Goal: Information Seeking & Learning: Learn about a topic

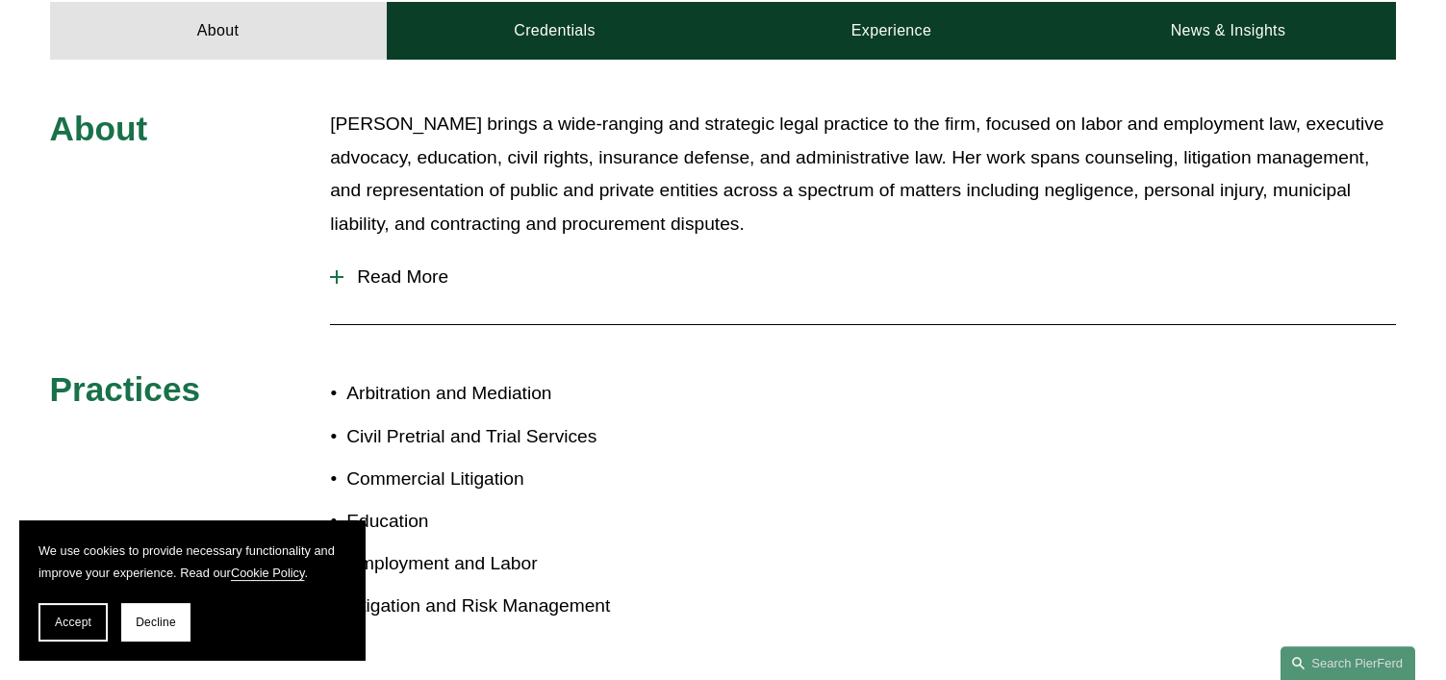
scroll to position [842, 0]
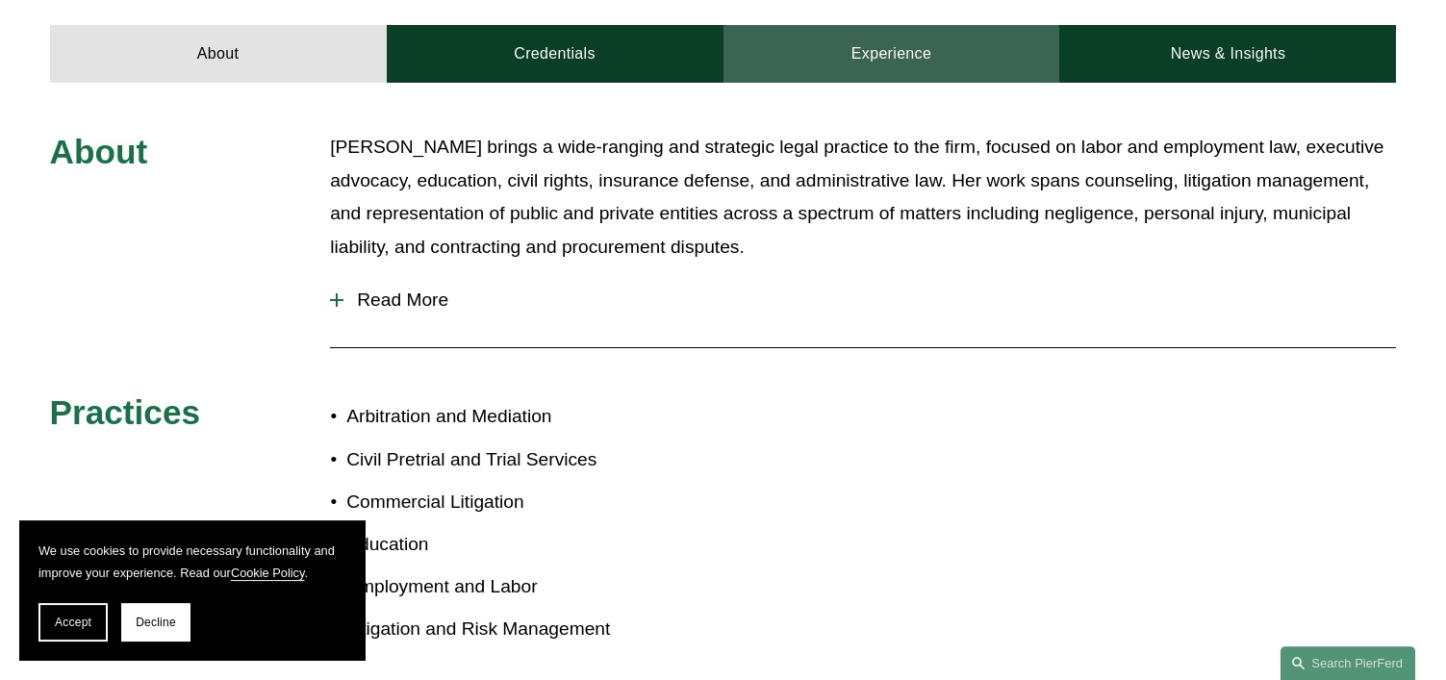
click at [790, 42] on link "Experience" at bounding box center [891, 54] width 337 height 58
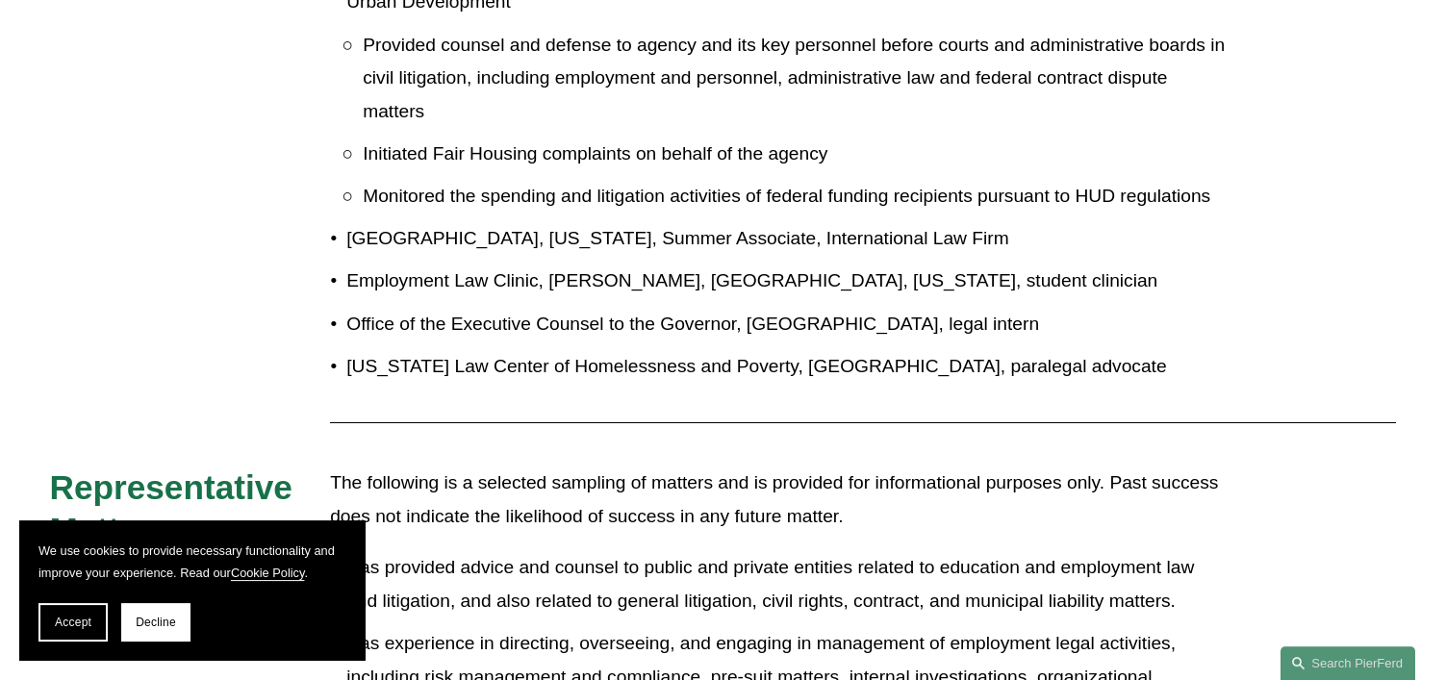
scroll to position [797, 0]
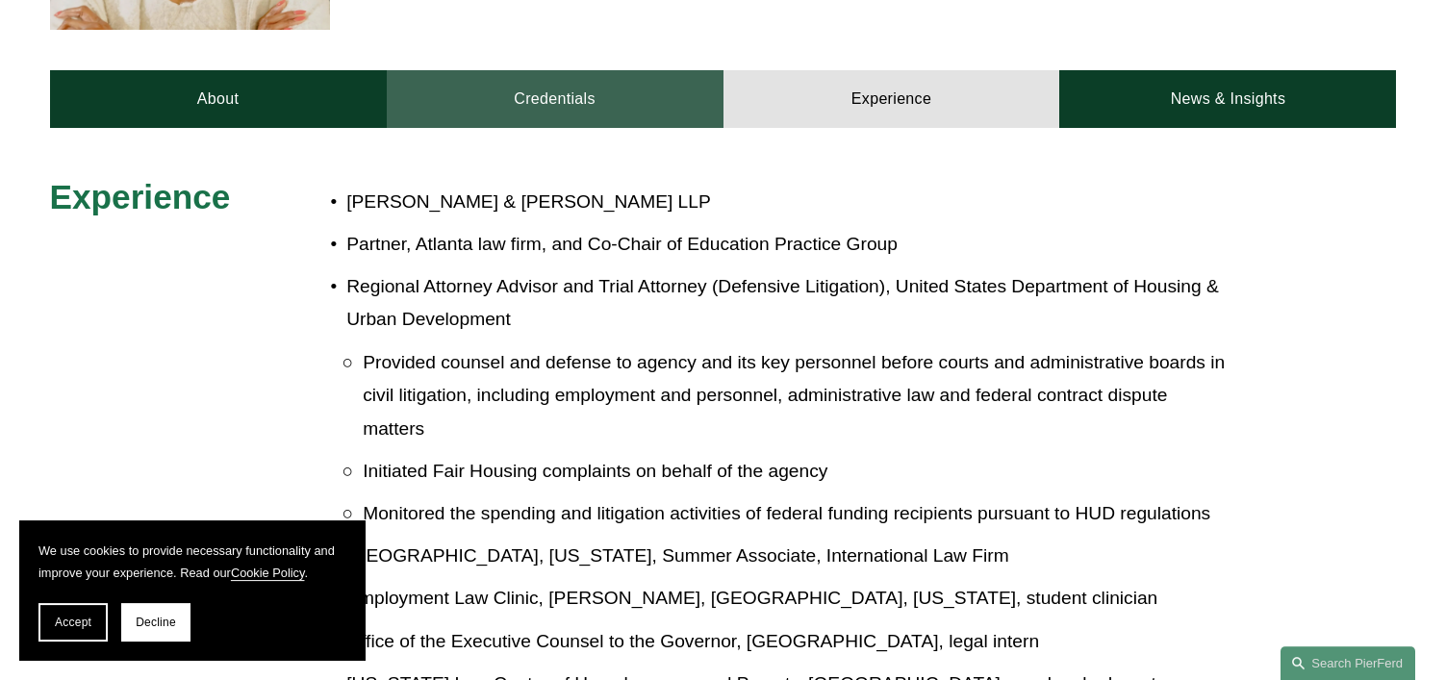
click at [514, 74] on link "Credentials" at bounding box center [555, 99] width 337 height 58
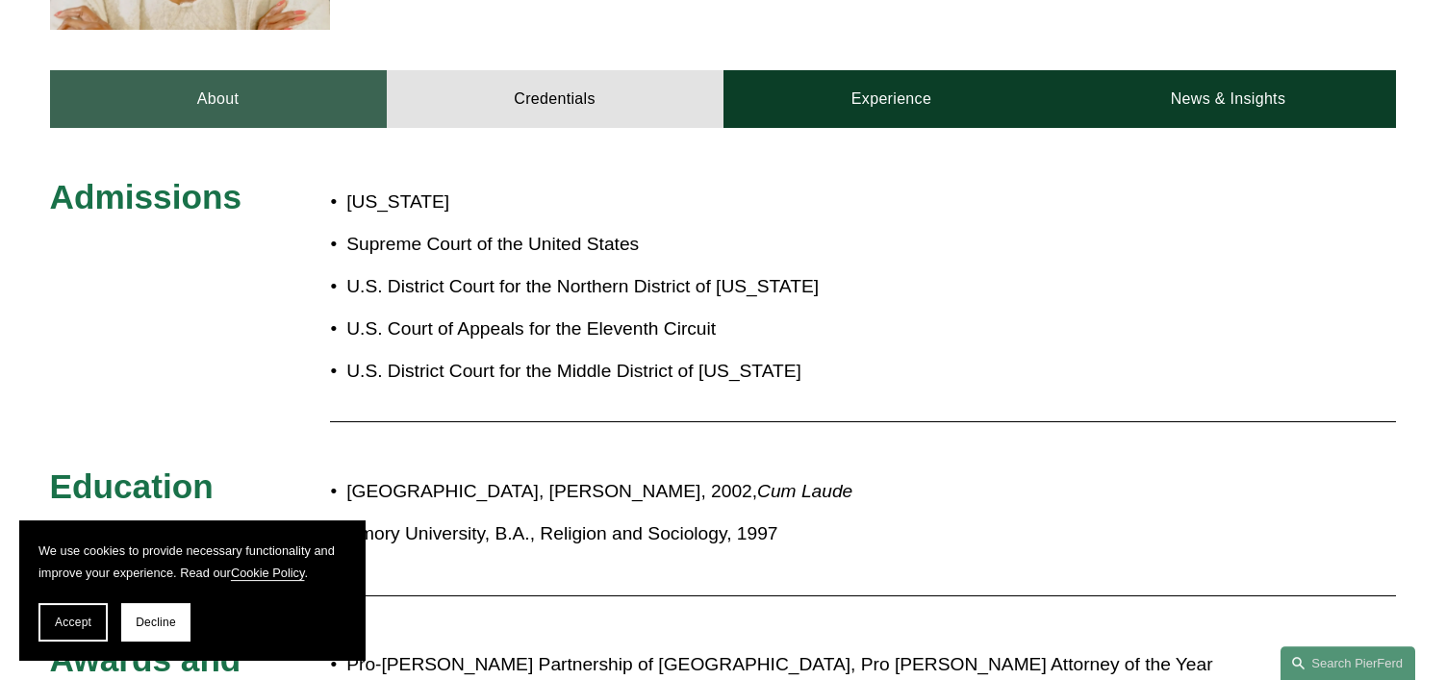
click at [327, 107] on link "About" at bounding box center [218, 99] width 337 height 58
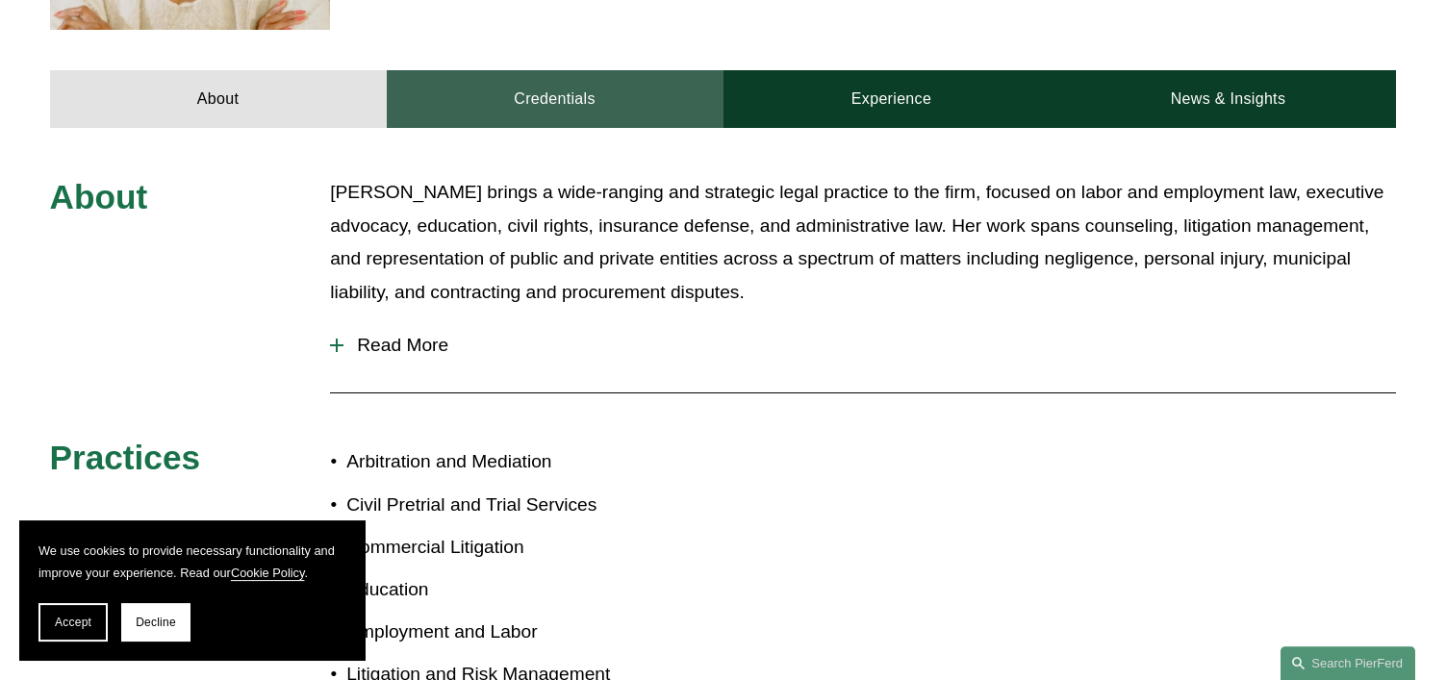
click at [524, 73] on link "Credentials" at bounding box center [555, 99] width 337 height 58
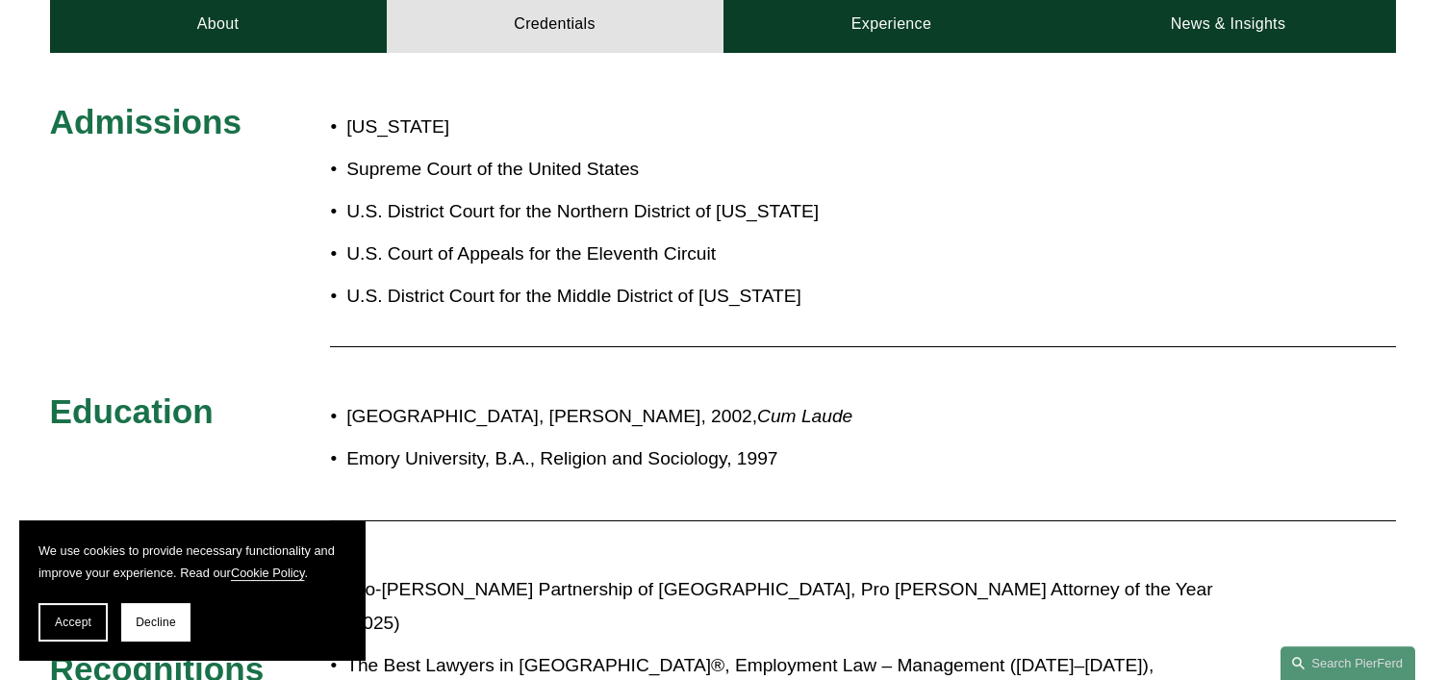
scroll to position [874, 0]
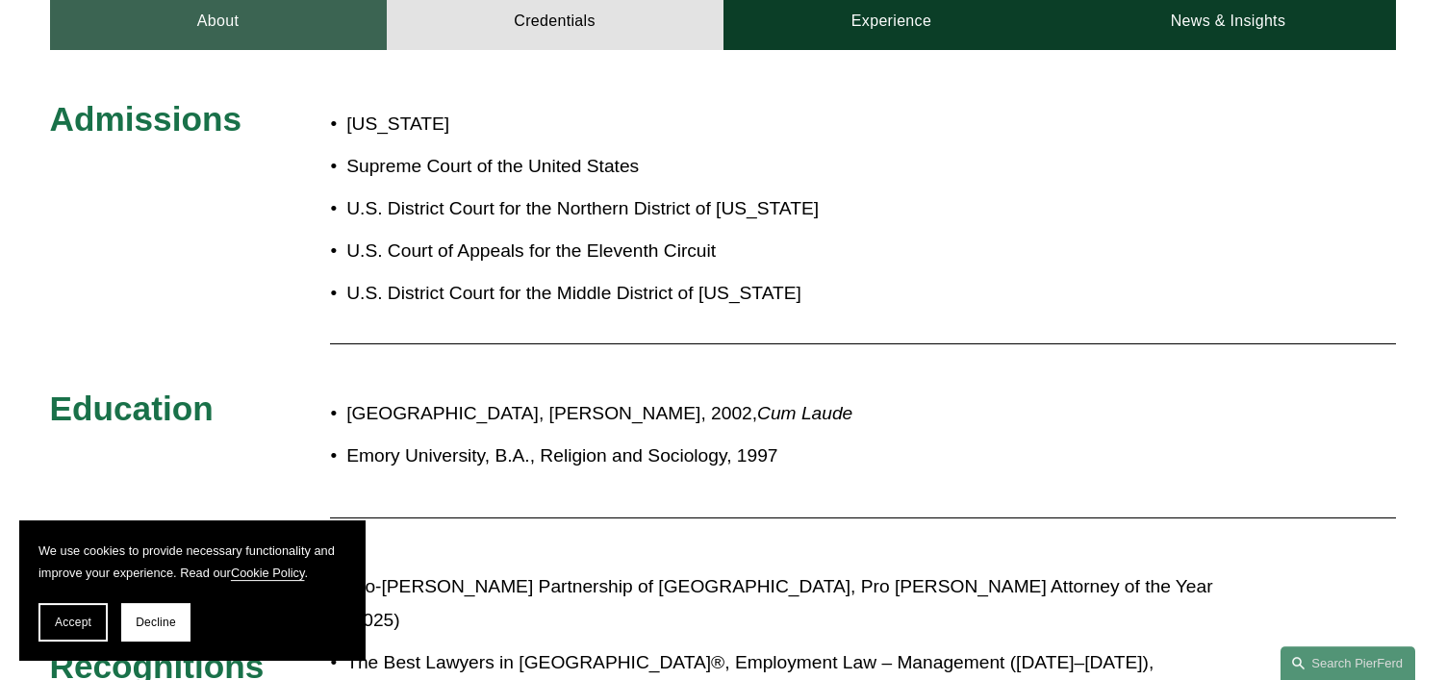
click at [342, 22] on link "About" at bounding box center [218, 21] width 337 height 58
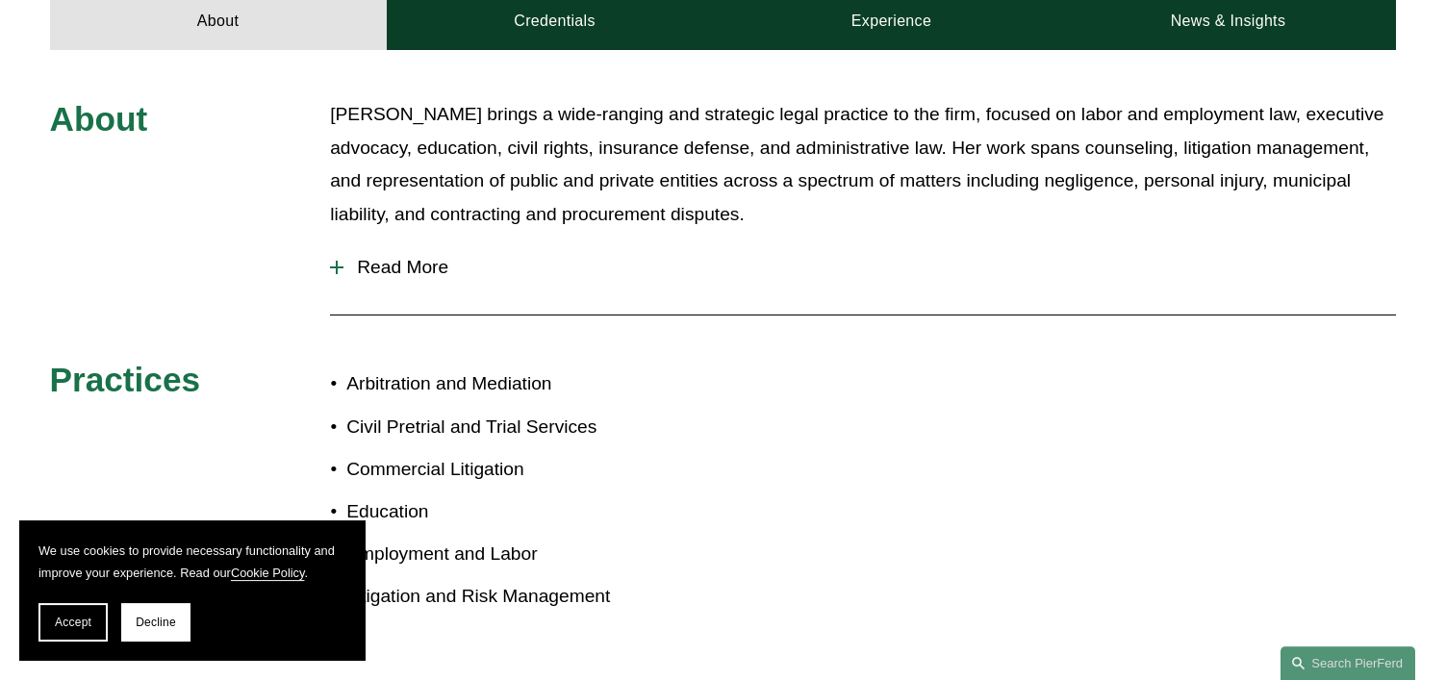
click at [335, 98] on p "[PERSON_NAME] brings a wide-ranging and strategic legal practice to the firm, f…" at bounding box center [863, 164] width 1066 height 133
click at [341, 266] on div at bounding box center [336, 267] width 13 height 2
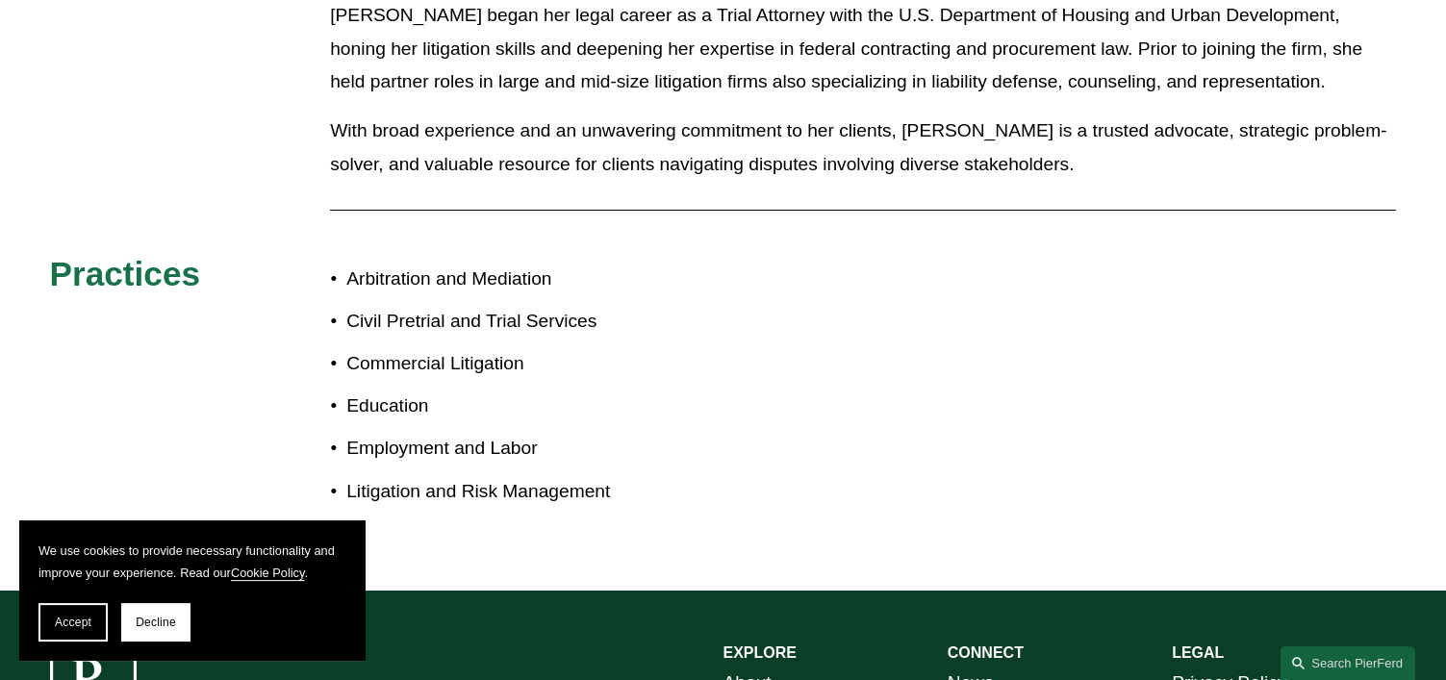
scroll to position [1351, 0]
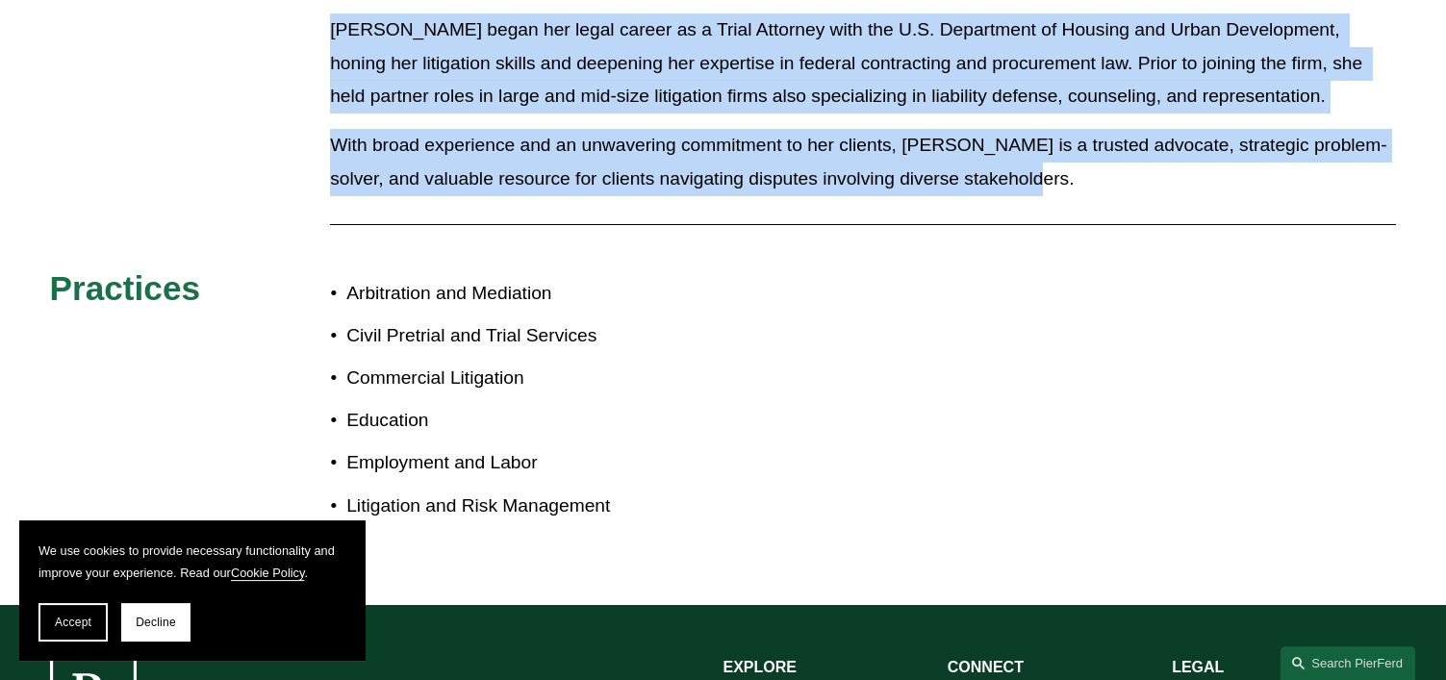
drag, startPoint x: 331, startPoint y: 90, endPoint x: 1080, endPoint y: 164, distance: 753.0
click at [1080, 164] on div "About [PERSON_NAME] brings a wide-ranging and strategic legal practice to the f…" at bounding box center [723, 89] width 1446 height 935
copy li "[PERSON_NAME] also serves as outside general counsel to clients navigating comp…"
